Goal: Task Accomplishment & Management: Use online tool/utility

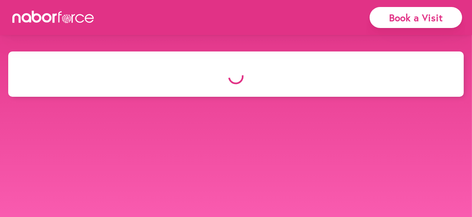
click at [409, 16] on div "Book a Visit" at bounding box center [416, 17] width 93 height 21
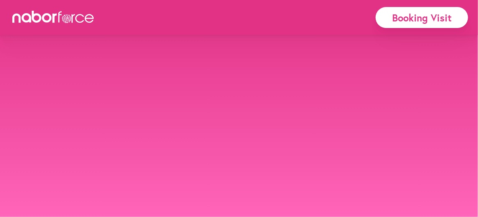
click at [390, 19] on div "Booking Visit" at bounding box center [422, 17] width 93 height 21
click at [416, 14] on div "Booking Visit" at bounding box center [422, 17] width 93 height 21
click at [86, 24] on div at bounding box center [53, 18] width 82 height 14
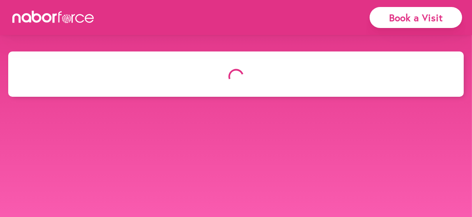
drag, startPoint x: 401, startPoint y: 0, endPoint x: 41, endPoint y: 163, distance: 395.0
click at [40, 160] on body "close Book a Visit close" at bounding box center [236, 159] width 472 height 217
click at [416, 9] on div "Book a Visit" at bounding box center [416, 17] width 93 height 21
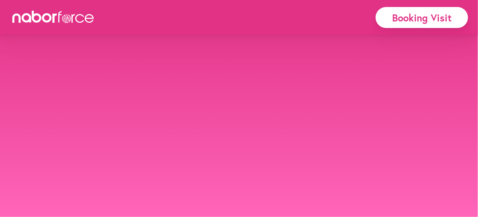
click at [416, 10] on div "Booking Visit" at bounding box center [422, 17] width 93 height 21
click at [413, 20] on div "Booking Visit" at bounding box center [422, 17] width 93 height 21
click at [57, 104] on body "close Booking Visit" at bounding box center [239, 108] width 478 height 217
